Goal: Task Accomplishment & Management: Manage account settings

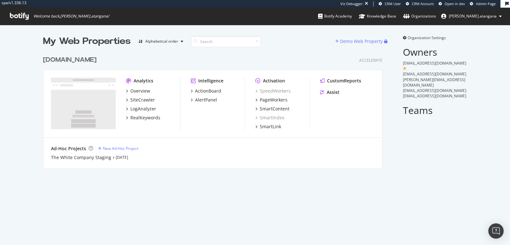
scroll to position [5, 5]
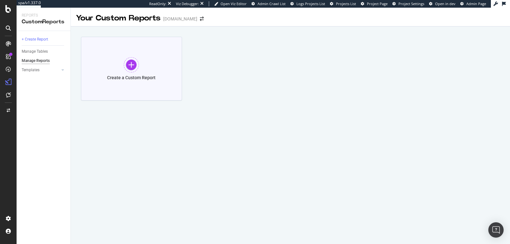
click at [131, 60] on div at bounding box center [131, 64] width 15 height 15
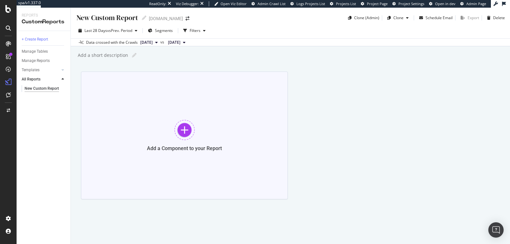
click at [183, 121] on div at bounding box center [184, 130] width 20 height 20
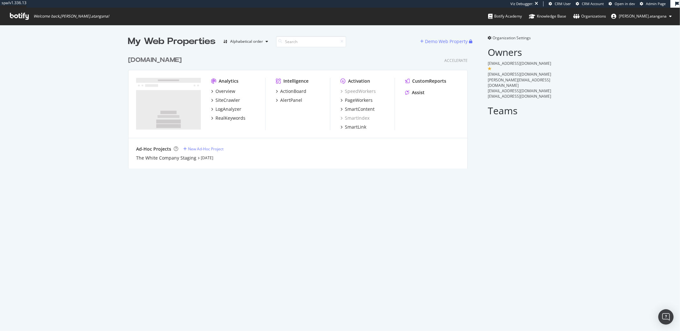
scroll to position [326, 670]
click at [99, 192] on div "My Web Properties Alphabetical order Demo Web Property www.thewhitecompany.com …" at bounding box center [340, 178] width 680 height 306
click at [195, 232] on div "My Web Properties Alphabetical order Demo Web Property www.thewhitecompany.com …" at bounding box center [340, 178] width 680 height 306
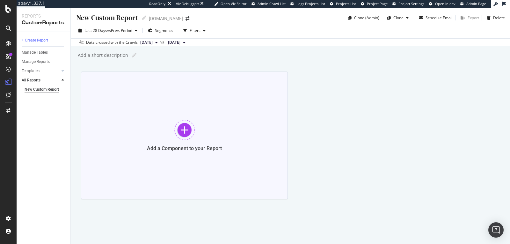
click at [184, 130] on div at bounding box center [184, 130] width 20 height 20
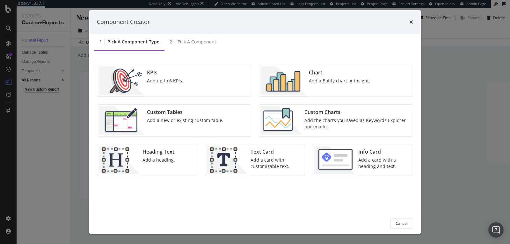
scroll to position [3, 0]
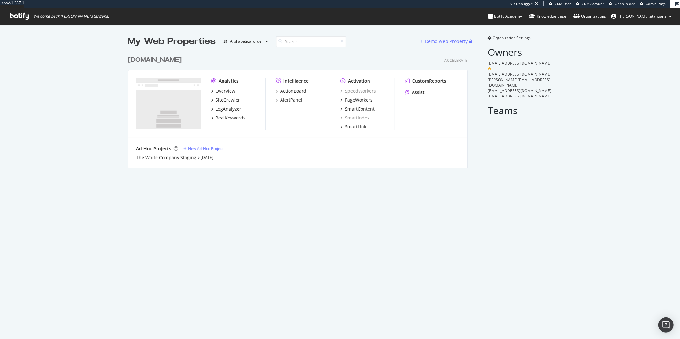
scroll to position [115, 339]
click at [224, 98] on div "SiteCrawler" at bounding box center [228, 100] width 25 height 6
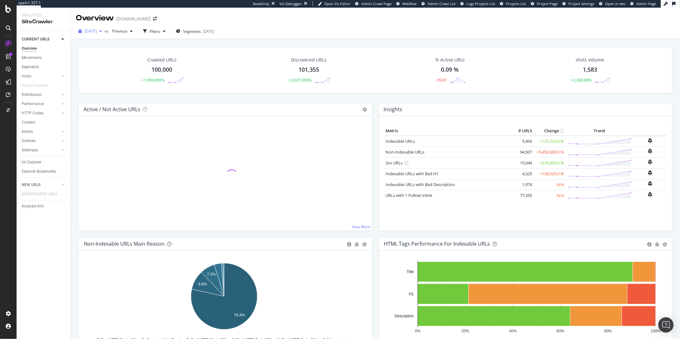
click at [97, 33] on span "2025 Aug. 26th" at bounding box center [90, 30] width 12 height 5
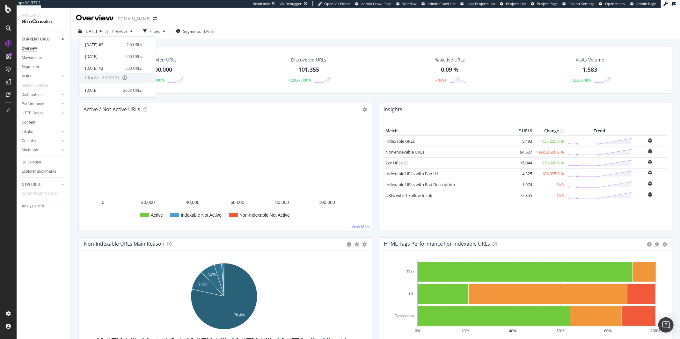
scroll to position [33, 0]
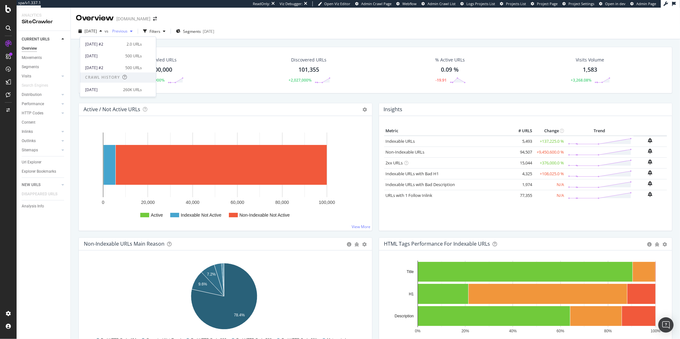
click at [128, 29] on span "Previous" at bounding box center [119, 30] width 18 height 5
click at [105, 32] on div "button" at bounding box center [101, 31] width 8 height 4
click at [124, 88] on div "260K URLs" at bounding box center [132, 90] width 19 height 6
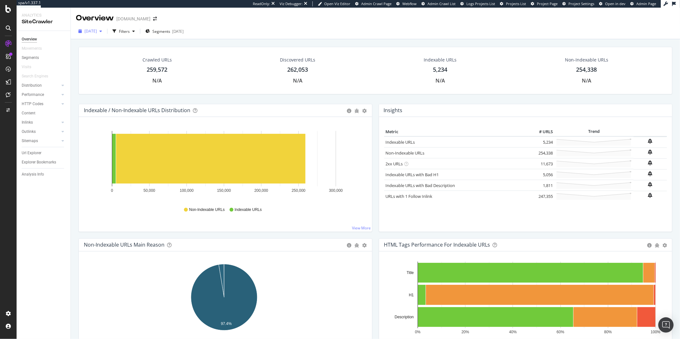
click at [97, 33] on span "2025 Jul. 8th" at bounding box center [90, 30] width 12 height 5
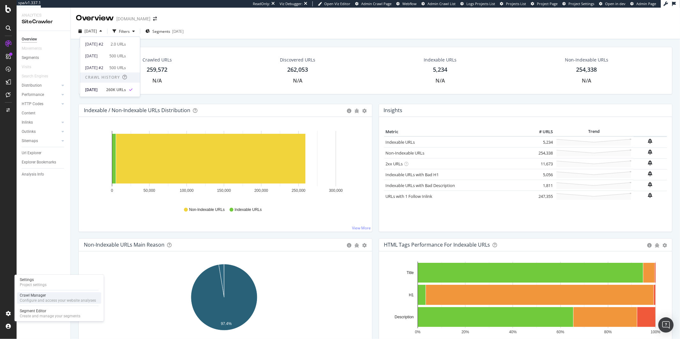
click at [29, 299] on div "Configure and access your website analyses" at bounding box center [58, 300] width 76 height 5
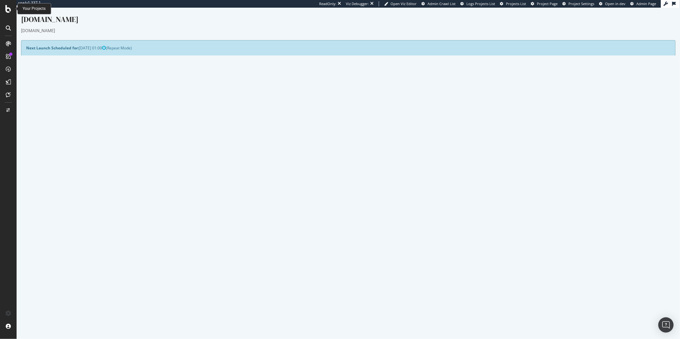
click at [5, 11] on icon at bounding box center [8, 9] width 6 height 8
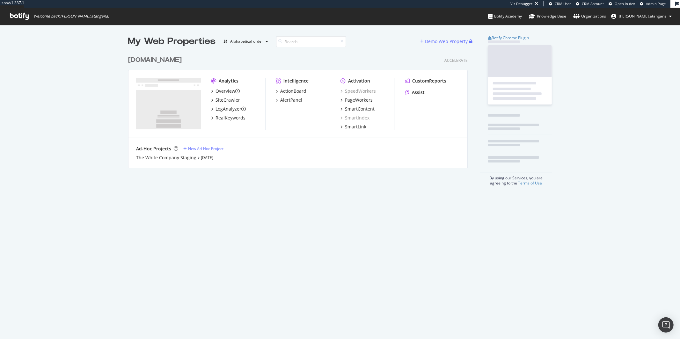
scroll to position [115, 339]
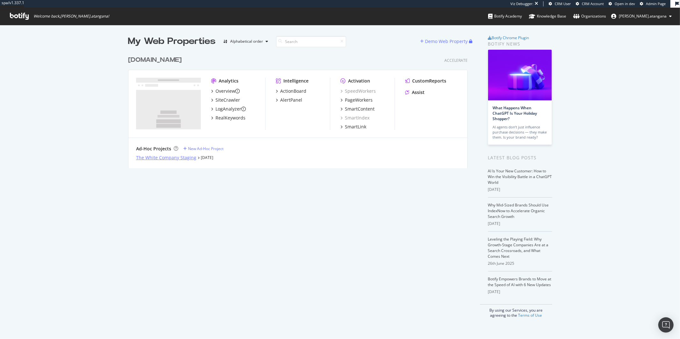
click at [151, 158] on div "The White Company Staging" at bounding box center [166, 158] width 60 height 6
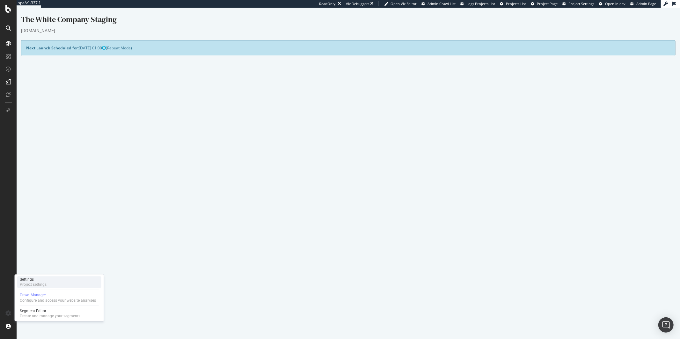
click at [42, 285] on div "Project settings" at bounding box center [33, 284] width 27 height 5
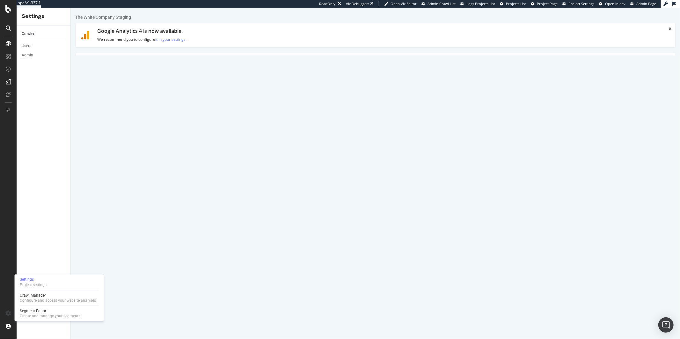
click at [134, 63] on link "Advanced Settings" at bounding box center [124, 62] width 49 height 18
click at [186, 36] on link "Domain Validation" at bounding box center [175, 32] width 49 height 18
click at [360, 170] on select "No authentication (3 URLs / sec max) DNS Text field (fast!) File's at site root…" at bounding box center [250, 170] width 233 height 11
click at [134, 165] on select "No authentication (3 URLs / sec max) DNS Text field (fast!) File's at site root…" at bounding box center [250, 170] width 233 height 11
click at [230, 37] on link "HTML Extract" at bounding box center [220, 32] width 38 height 18
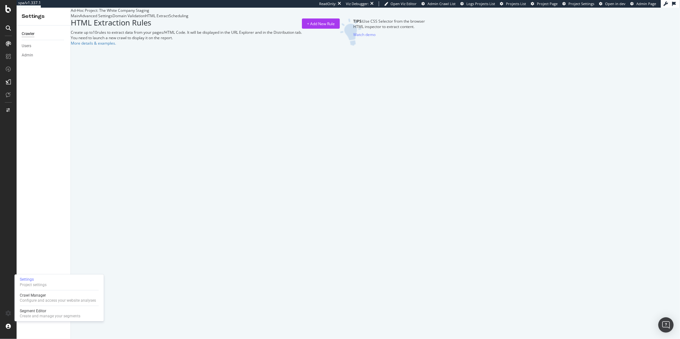
click at [188, 18] on div "Scheduling" at bounding box center [178, 15] width 19 height 5
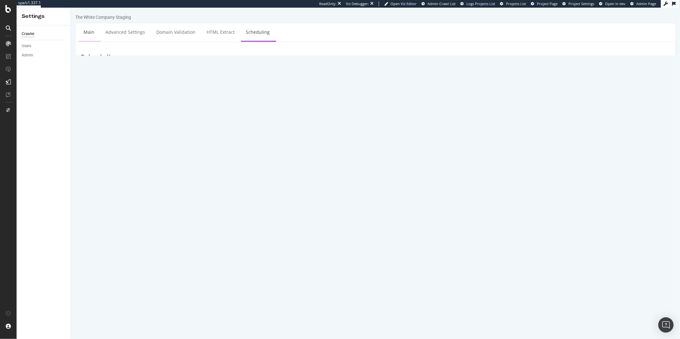
click at [95, 29] on link "Main" at bounding box center [88, 32] width 20 height 18
click at [222, 104] on input "The White Company Staging" at bounding box center [425, 104] width 490 height 11
paste input "[DOMAIN_NAME]"
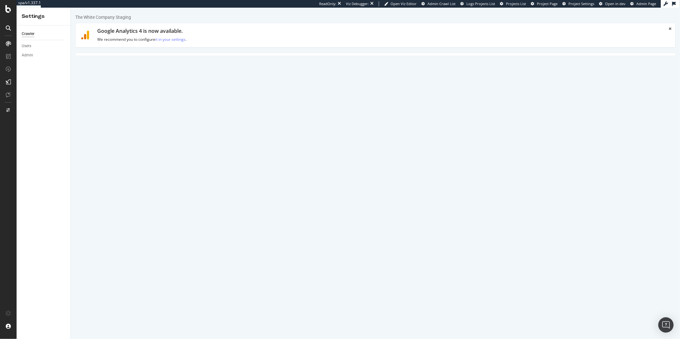
type input "[DOMAIN_NAME] - staging"
click at [128, 139] on section "Project Name www.thewhitecompany.com - staging Start URLs https://www.d1.thewhi…" at bounding box center [375, 230] width 590 height 262
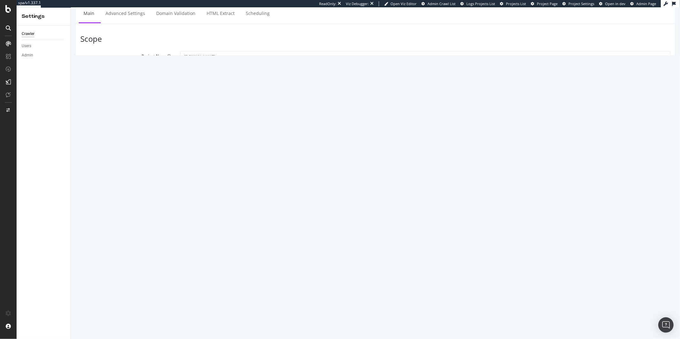
scroll to position [48, 0]
click at [214, 197] on label "Mobile/Responsive" at bounding box center [203, 197] width 46 height 11
click at [70, 8] on input "Mobile/Responsive" at bounding box center [70, 8] width 0 height 0
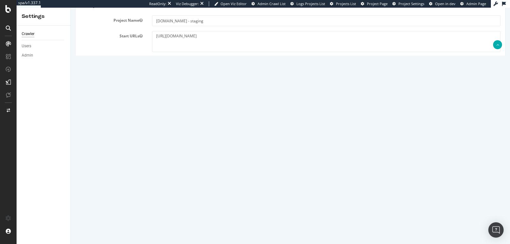
scroll to position [86, 0]
click at [212, 174] on label "HTTP + HTTPS" at bounding box center [212, 177] width 36 height 11
click at [71, 8] on input "HTTP + HTTPS" at bounding box center [71, 8] width 0 height 0
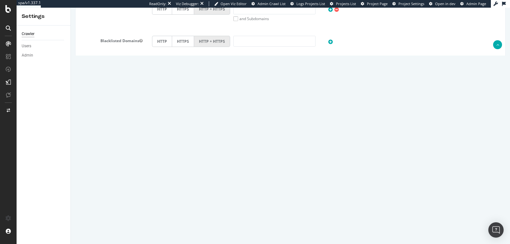
scroll to position [300, 0]
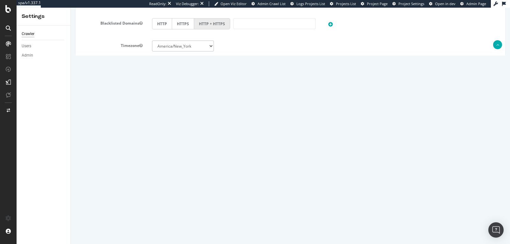
click at [266, 224] on button "Save" at bounding box center [265, 226] width 15 height 10
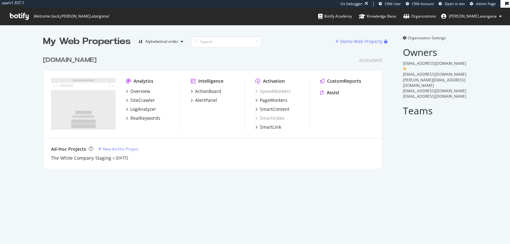
scroll to position [115, 339]
click at [134, 92] on div "Overview" at bounding box center [140, 91] width 20 height 6
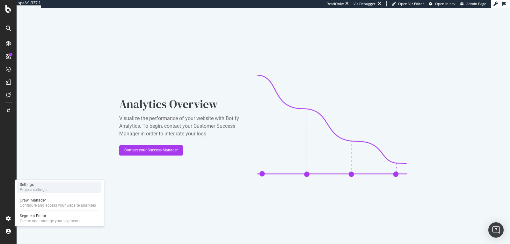
click at [26, 184] on div "Settings" at bounding box center [33, 184] width 27 height 5
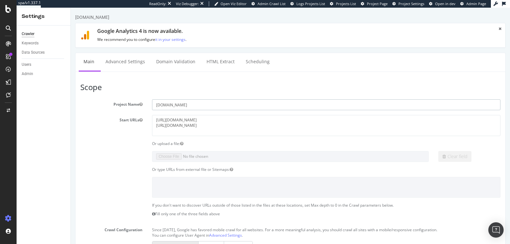
click at [160, 106] on input "www.thewhitecompany.com" at bounding box center [326, 104] width 348 height 11
click at [128, 65] on link "Advanced Settings" at bounding box center [125, 62] width 49 height 18
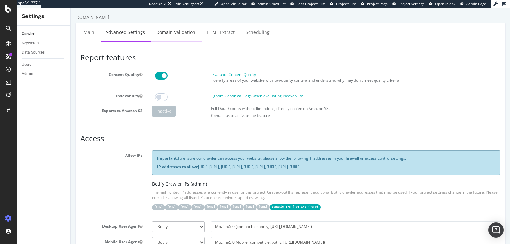
click at [190, 35] on link "Domain Validation" at bounding box center [175, 32] width 49 height 18
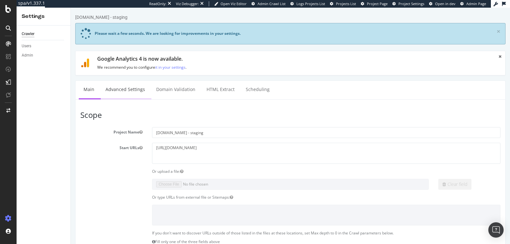
click at [135, 86] on link "Advanced Settings" at bounding box center [125, 90] width 49 height 18
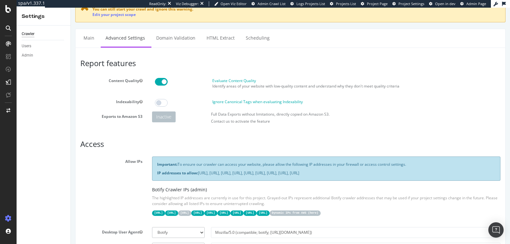
scroll to position [42, 0]
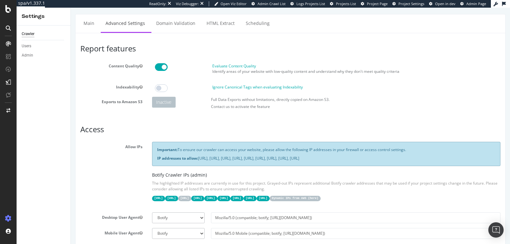
click at [321, 197] on code "Dynamic IPs from AWS ( here )" at bounding box center [295, 197] width 51 height 5
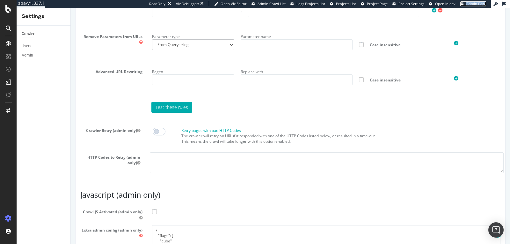
scroll to position [601, 0]
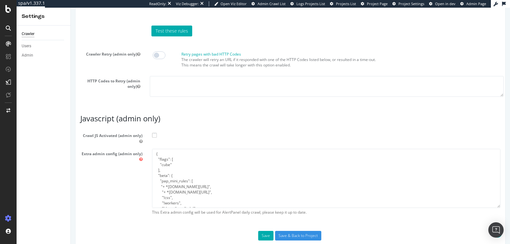
scroll to position [593, 0]
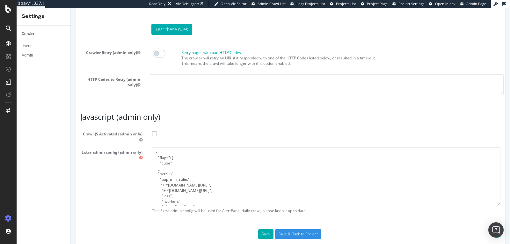
click at [152, 131] on span at bounding box center [154, 133] width 5 height 5
click at [71, 8] on input "Crawl JS Activated (admin only)" at bounding box center [71, 8] width 0 height 0
click at [260, 229] on button "Save" at bounding box center [265, 234] width 15 height 10
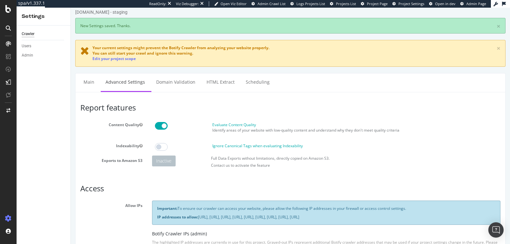
scroll to position [0, 0]
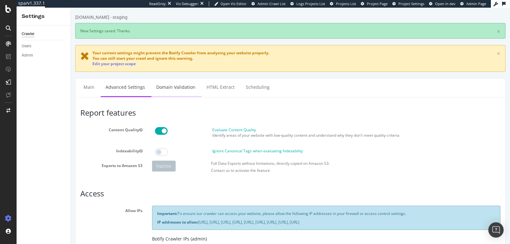
click at [167, 91] on link "Domain Validation" at bounding box center [175, 87] width 49 height 18
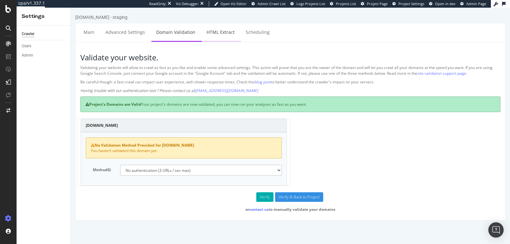
click at [226, 33] on link "HTML Extract" at bounding box center [221, 32] width 38 height 18
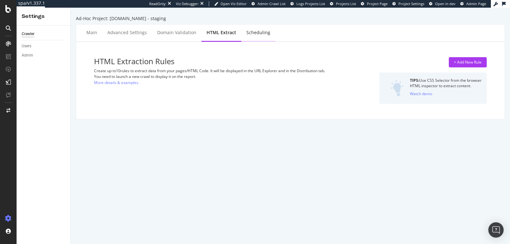
click at [248, 32] on div "Scheduling" at bounding box center [258, 32] width 24 height 6
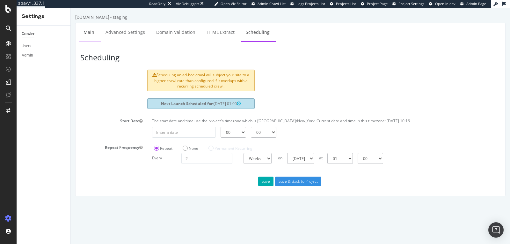
click at [96, 35] on link "Main" at bounding box center [89, 32] width 20 height 18
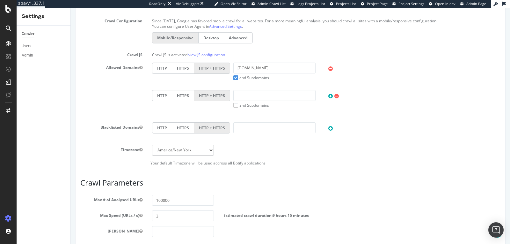
scroll to position [345, 0]
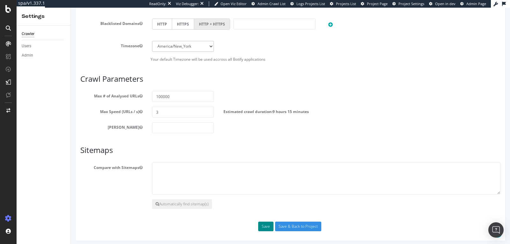
click at [266, 227] on button "Save" at bounding box center [265, 226] width 15 height 10
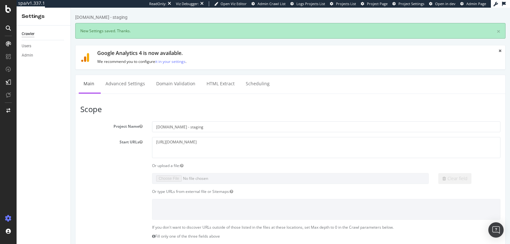
scroll to position [0, 0]
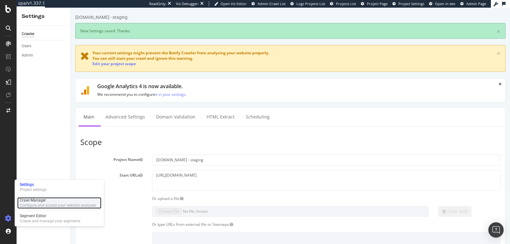
click at [39, 200] on div "Crawl Manager" at bounding box center [58, 199] width 76 height 5
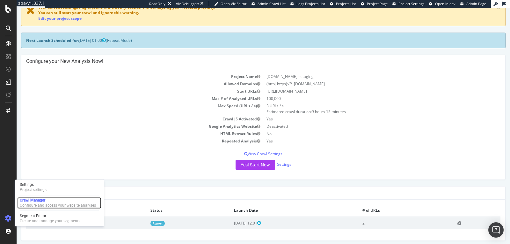
scroll to position [42, 0]
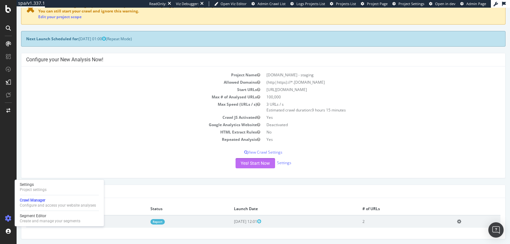
click at [240, 162] on button "Yes! Start Now" at bounding box center [256, 163] width 40 height 10
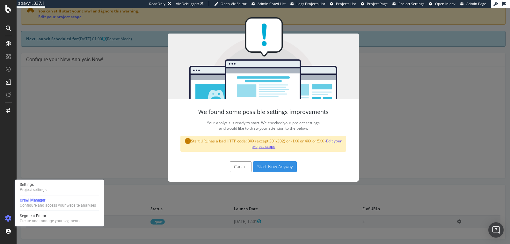
click at [261, 147] on link "Edit your project scope" at bounding box center [297, 143] width 91 height 11
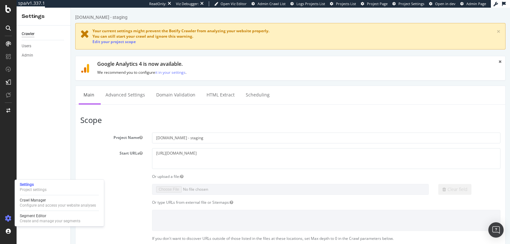
click at [10, 216] on icon at bounding box center [8, 218] width 6 height 6
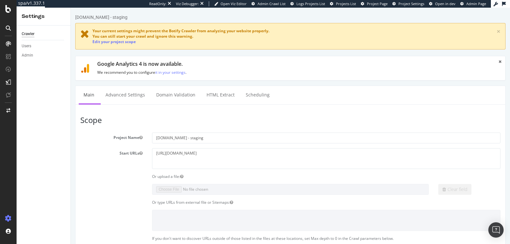
click at [10, 218] on icon at bounding box center [8, 218] width 6 height 6
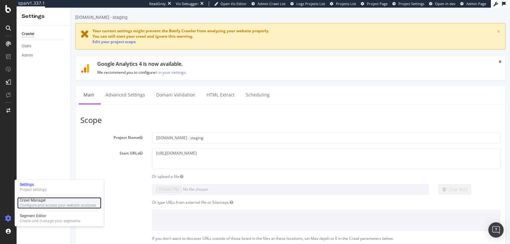
click at [30, 205] on div "Configure and access your website analyses" at bounding box center [58, 204] width 76 height 5
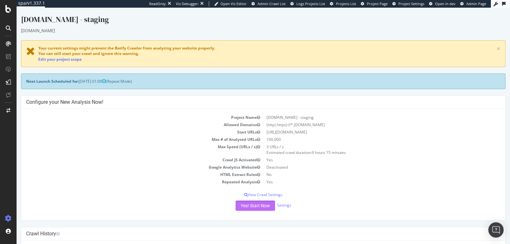
click at [242, 206] on button "Yes! Start Now" at bounding box center [256, 205] width 40 height 10
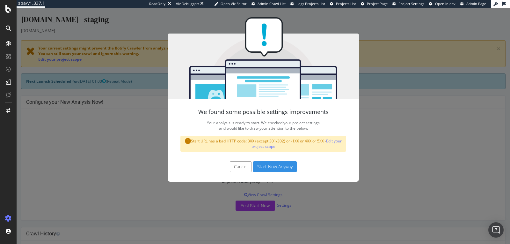
click at [264, 170] on button "Start Now Anyway" at bounding box center [275, 166] width 44 height 11
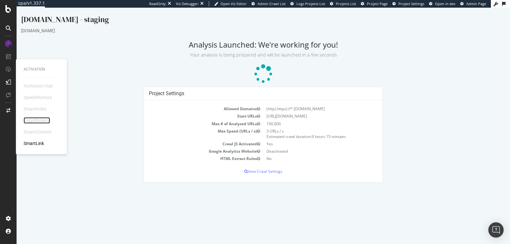
click at [29, 122] on div "PageWorkers" at bounding box center [37, 120] width 26 height 6
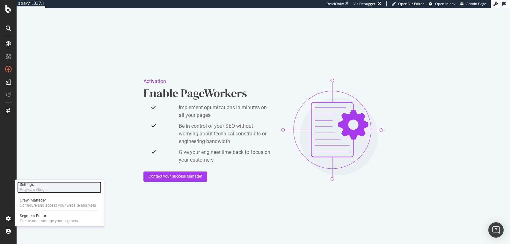
click at [26, 187] on div "Project settings" at bounding box center [33, 189] width 27 height 5
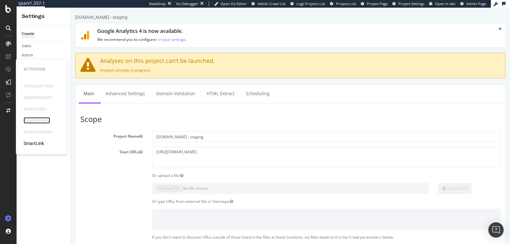
click at [38, 118] on div "PageWorkers" at bounding box center [37, 120] width 26 height 6
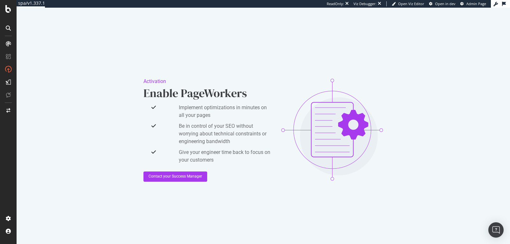
click at [70, 77] on div "Activation Enable PageWorkers Implement optimizations in minutes on all your pa…" at bounding box center [264, 130] width 494 height 244
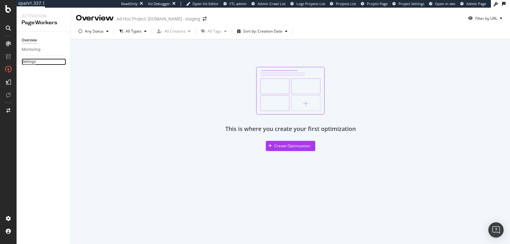
click at [34, 63] on div "Settings" at bounding box center [29, 61] width 14 height 7
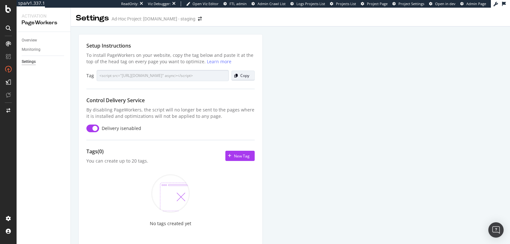
click at [242, 77] on div "Copy" at bounding box center [244, 75] width 9 height 5
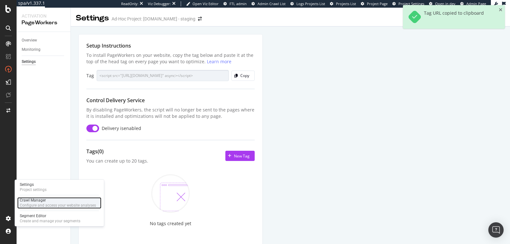
click at [30, 203] on div "Configure and access your website analyses" at bounding box center [58, 204] width 76 height 5
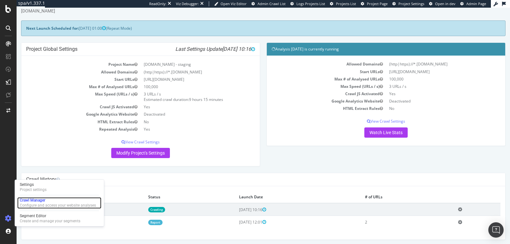
scroll to position [20, 0]
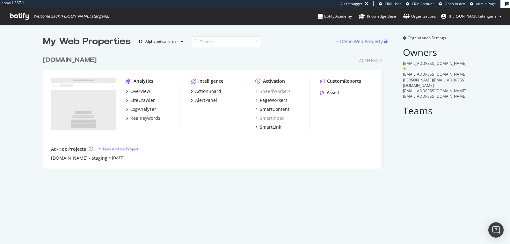
scroll to position [115, 339]
click at [134, 99] on div "SiteCrawler" at bounding box center [142, 100] width 25 height 6
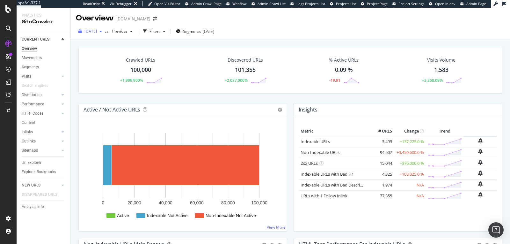
click at [97, 31] on span "2025 Aug. 26th" at bounding box center [90, 30] width 12 height 5
click at [303, 24] on div "2025 Aug. 26th vs Previous Filters Segments 2025-08-01" at bounding box center [290, 32] width 439 height 16
click at [105, 34] on div "2025 Aug. 26th" at bounding box center [90, 31] width 29 height 10
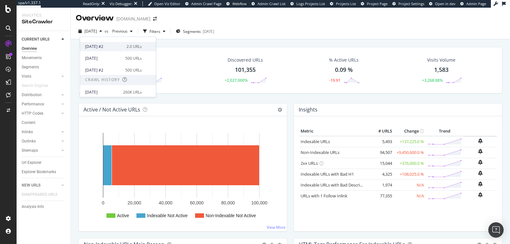
scroll to position [33, 0]
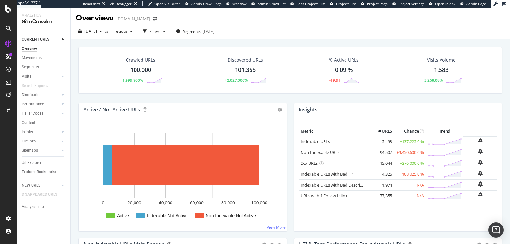
click at [289, 23] on div "Overview www.thewhitecompany.com" at bounding box center [290, 16] width 439 height 16
click at [102, 32] on icon "button" at bounding box center [100, 31] width 3 height 4
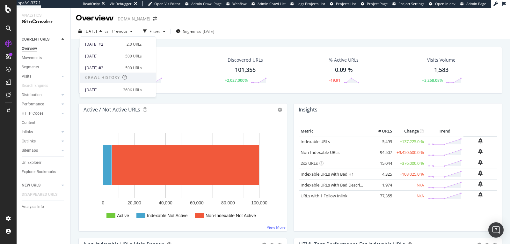
click at [73, 19] on div "Overview www.thewhitecompany.com" at bounding box center [290, 16] width 439 height 16
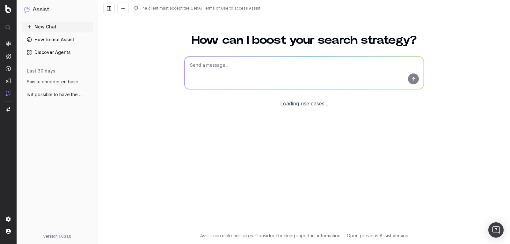
scroll to position [3, 0]
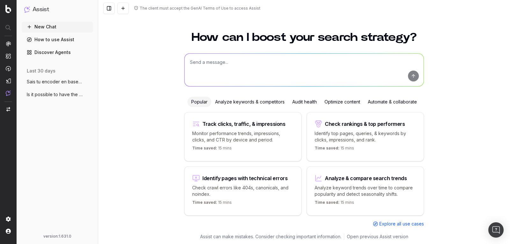
click at [239, 56] on textarea at bounding box center [304, 70] width 239 height 33
type textarea "Why could crawl data could disappear from the sitecrawler?"
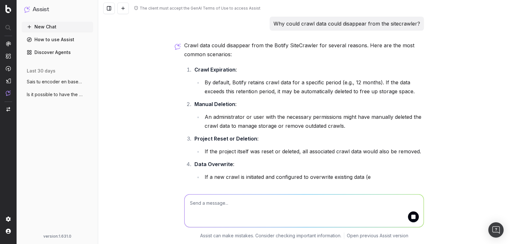
scroll to position [7, 0]
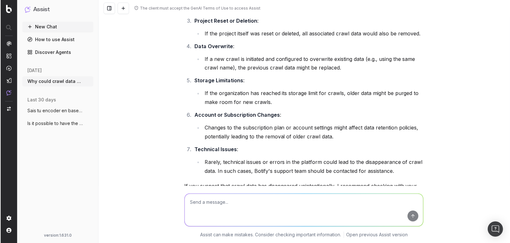
scroll to position [176, 0]
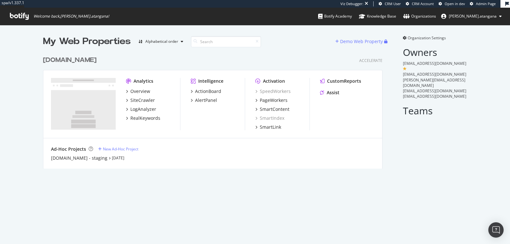
scroll to position [5, 5]
